Goal: Navigation & Orientation: Find specific page/section

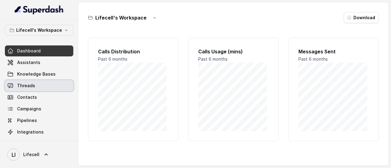
click at [33, 88] on span "Threads" at bounding box center [26, 86] width 18 height 6
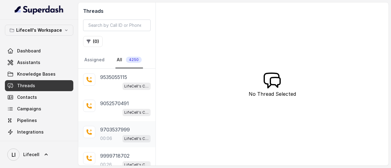
click at [122, 128] on p "9703537999" at bounding box center [115, 129] width 30 height 7
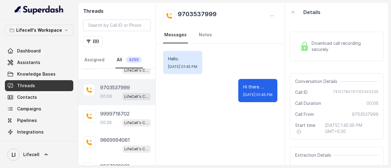
scroll to position [43, 0]
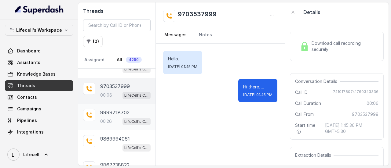
click at [120, 113] on p "9999718702" at bounding box center [114, 112] width 29 height 7
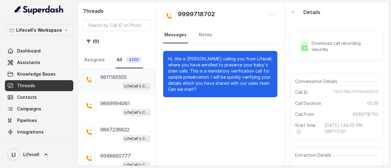
click at [123, 85] on span "LifeCell's Call Assistant" at bounding box center [137, 86] width 28 height 7
